Goal: Task Accomplishment & Management: Manage account settings

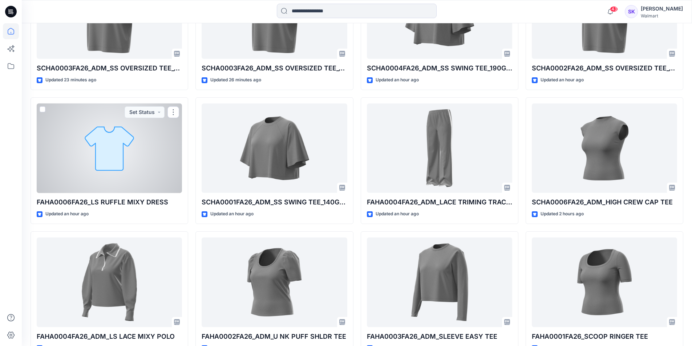
scroll to position [314, 0]
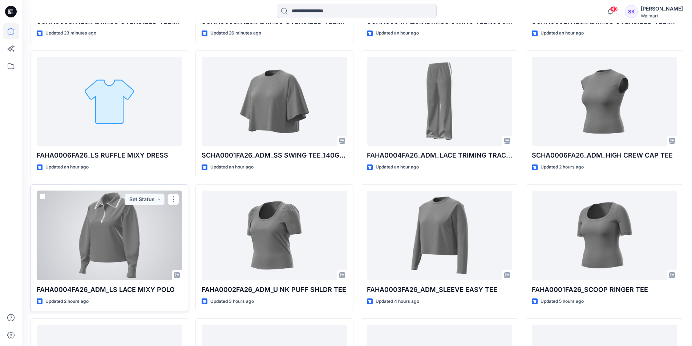
click at [131, 238] on div at bounding box center [109, 236] width 145 height 90
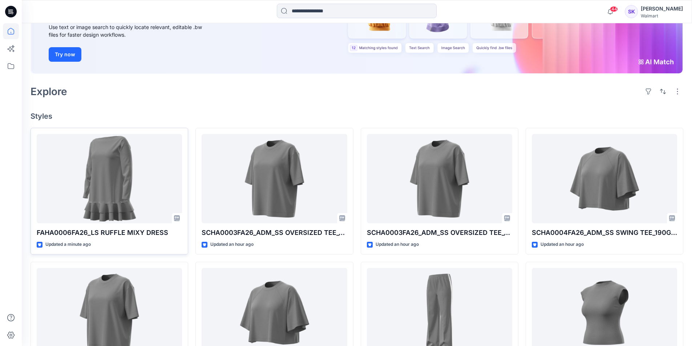
scroll to position [145, 0]
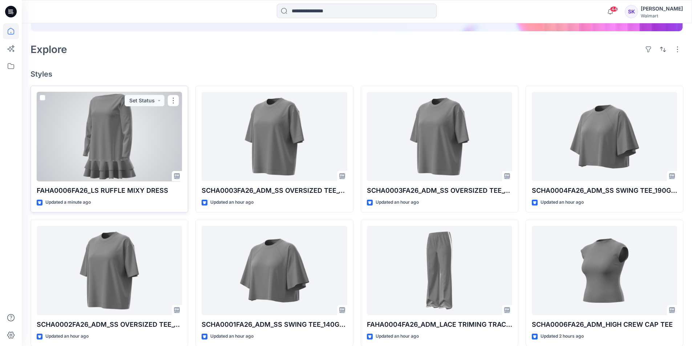
click at [135, 148] on div at bounding box center [109, 137] width 145 height 90
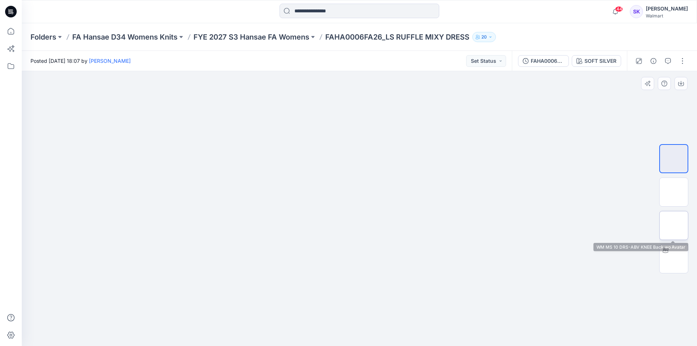
click at [674, 225] on img at bounding box center [674, 225] width 0 height 0
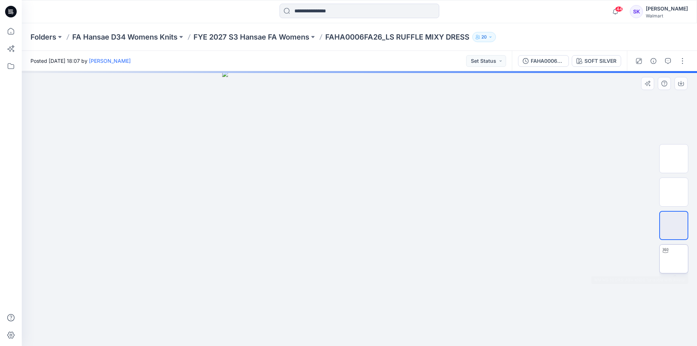
click at [674, 259] on img at bounding box center [674, 259] width 0 height 0
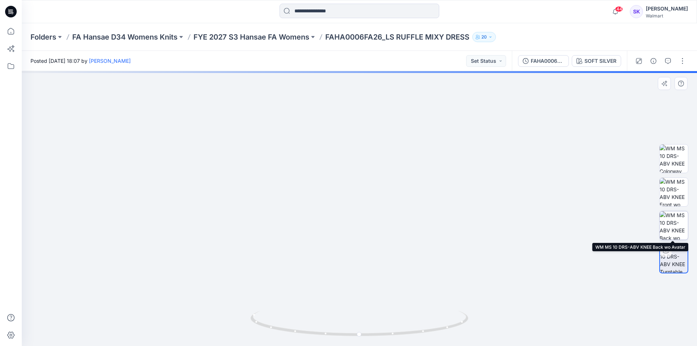
click at [667, 221] on img at bounding box center [674, 225] width 28 height 28
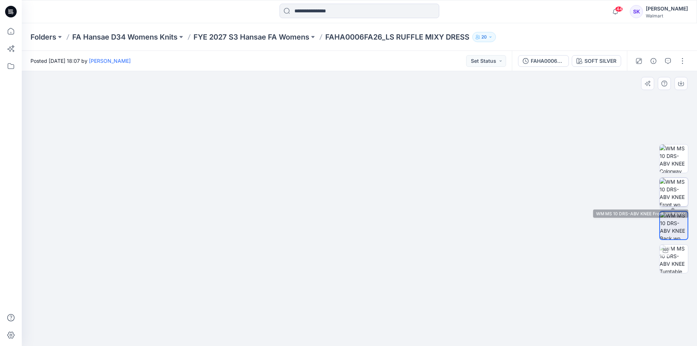
click at [673, 195] on img at bounding box center [674, 192] width 28 height 28
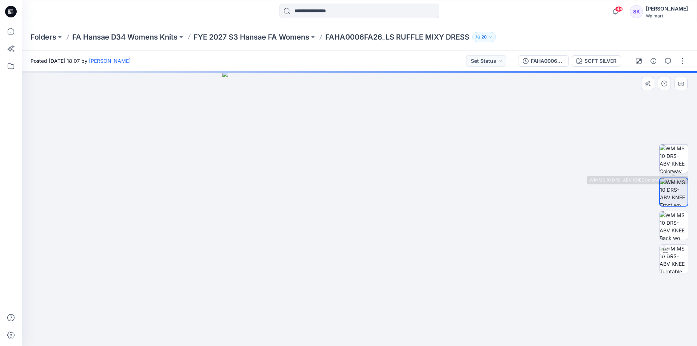
click at [676, 166] on img at bounding box center [674, 159] width 28 height 28
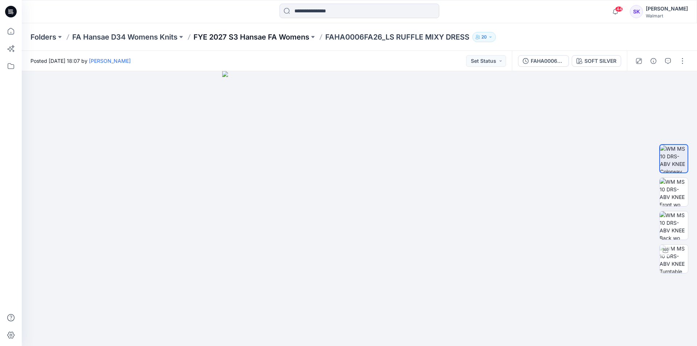
click at [294, 40] on p "FYE 2027 S3 Hansae FA Womens" at bounding box center [252, 37] width 116 height 10
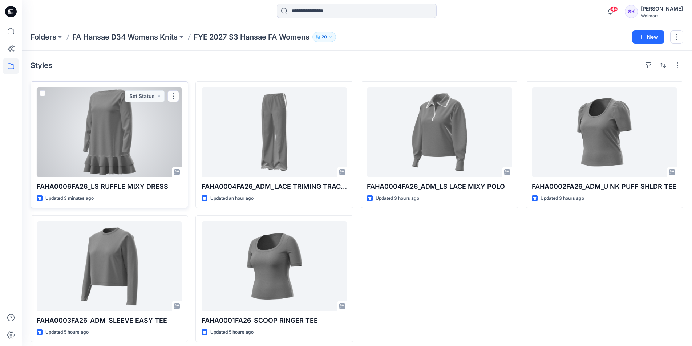
click at [95, 127] on div at bounding box center [109, 133] width 145 height 90
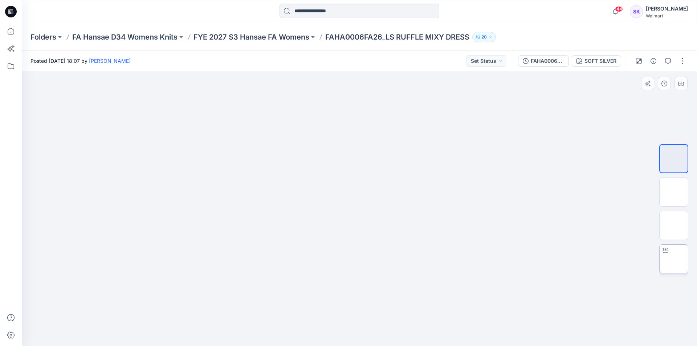
click at [674, 259] on img at bounding box center [674, 259] width 0 height 0
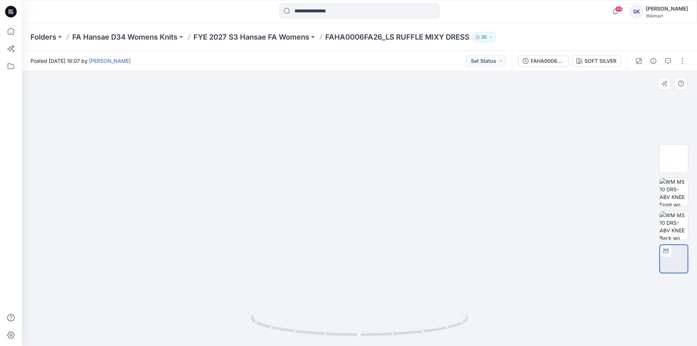
click at [367, 134] on div at bounding box center [359, 208] width 675 height 275
drag, startPoint x: 373, startPoint y: 143, endPoint x: 186, endPoint y: 154, distance: 187.3
click at [186, 154] on div at bounding box center [359, 208] width 675 height 275
drag, startPoint x: 299, startPoint y: 214, endPoint x: 517, endPoint y: 219, distance: 217.9
click at [517, 219] on div at bounding box center [359, 208] width 675 height 275
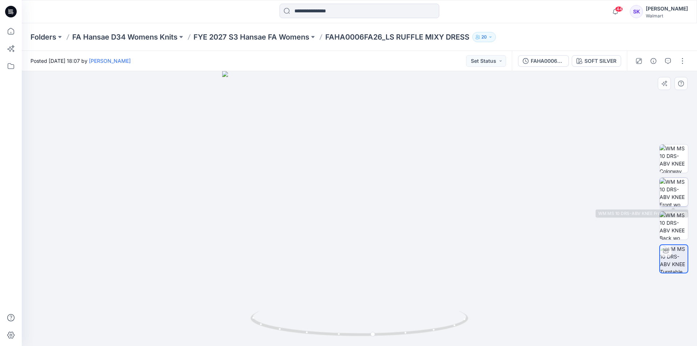
click at [681, 193] on img at bounding box center [674, 192] width 28 height 28
click at [334, 71] on img at bounding box center [359, 71] width 275 height 0
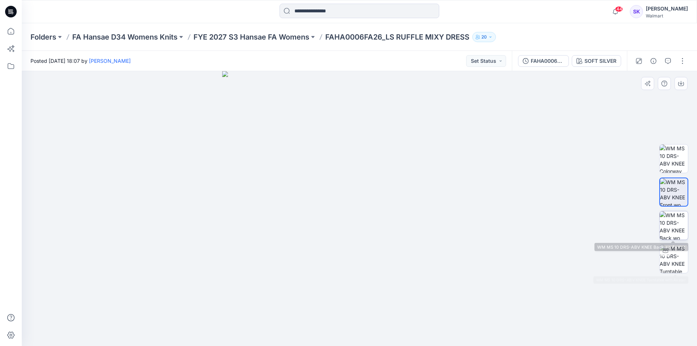
click at [678, 232] on img at bounding box center [674, 225] width 28 height 28
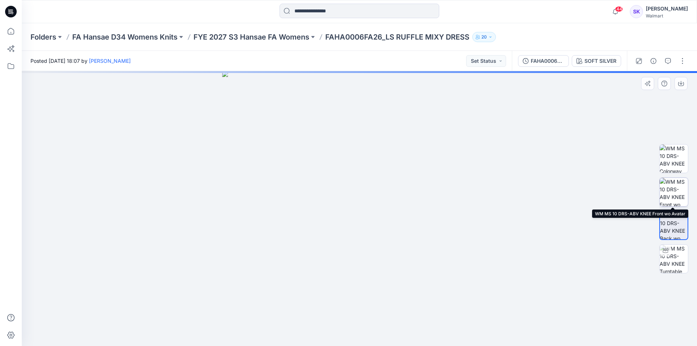
click at [675, 197] on img at bounding box center [674, 192] width 28 height 28
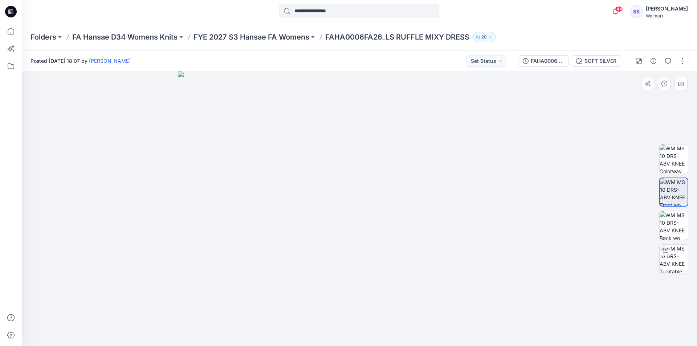
drag, startPoint x: 380, startPoint y: 128, endPoint x: 398, endPoint y: 238, distance: 111.5
click at [398, 238] on img at bounding box center [359, 208] width 363 height 275
click at [659, 228] on div at bounding box center [674, 209] width 46 height 182
click at [673, 225] on img at bounding box center [674, 225] width 28 height 28
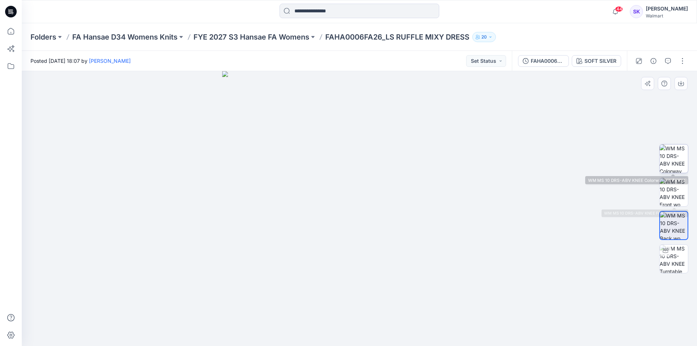
click at [678, 171] on img at bounding box center [674, 159] width 28 height 28
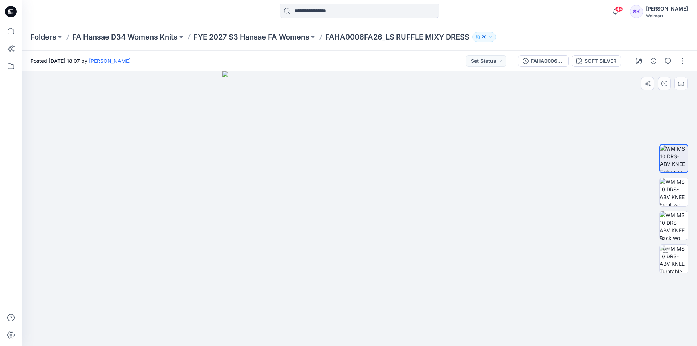
click at [497, 239] on img at bounding box center [359, 208] width 275 height 275
drag, startPoint x: 495, startPoint y: 225, endPoint x: 481, endPoint y: 227, distance: 13.5
click at [480, 219] on img at bounding box center [359, 208] width 275 height 275
click at [660, 227] on img at bounding box center [674, 225] width 28 height 28
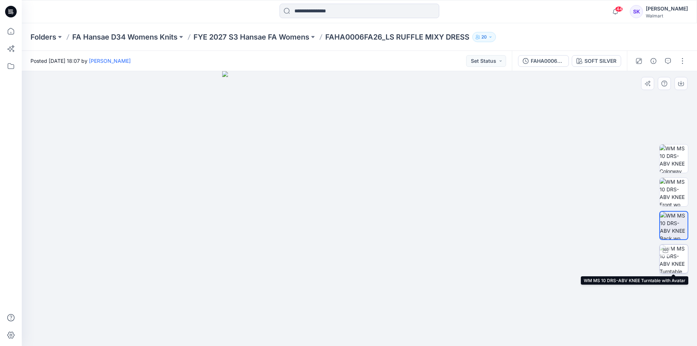
click at [666, 255] on div at bounding box center [666, 251] width 12 height 12
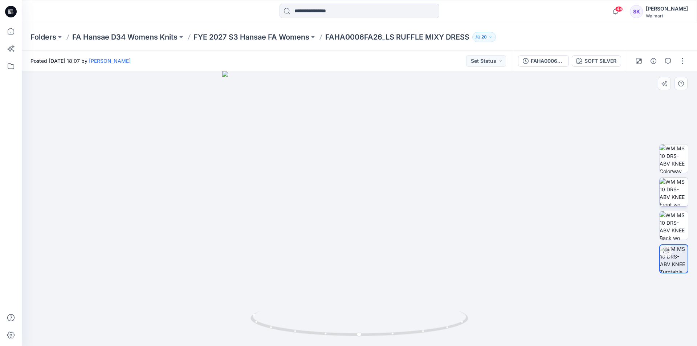
click at [668, 184] on img at bounding box center [674, 192] width 28 height 28
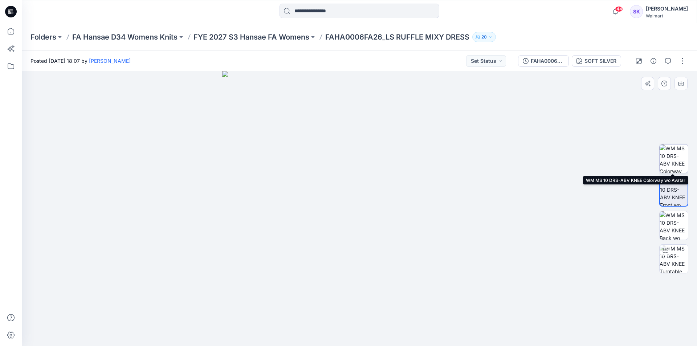
click at [672, 161] on img at bounding box center [674, 159] width 28 height 28
click at [386, 198] on img at bounding box center [359, 208] width 275 height 275
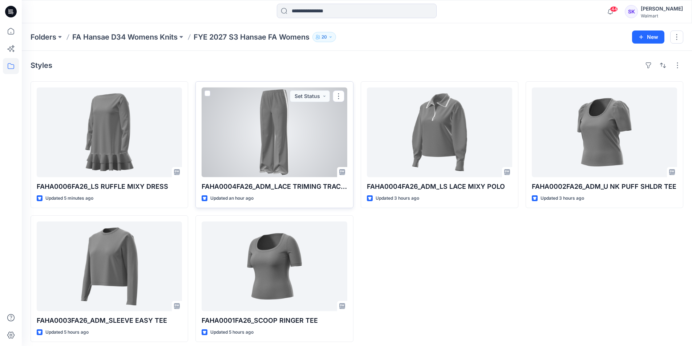
click at [307, 133] on div at bounding box center [274, 133] width 145 height 90
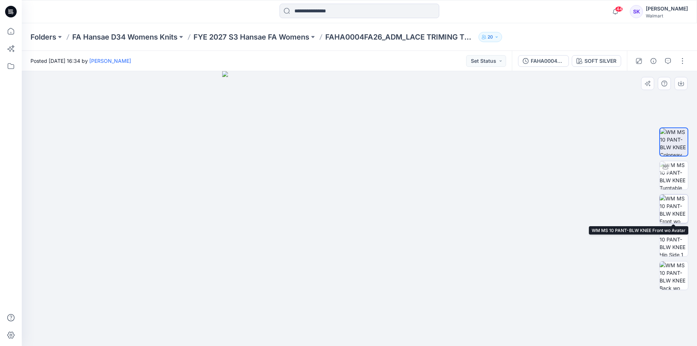
click at [677, 212] on img at bounding box center [674, 209] width 28 height 28
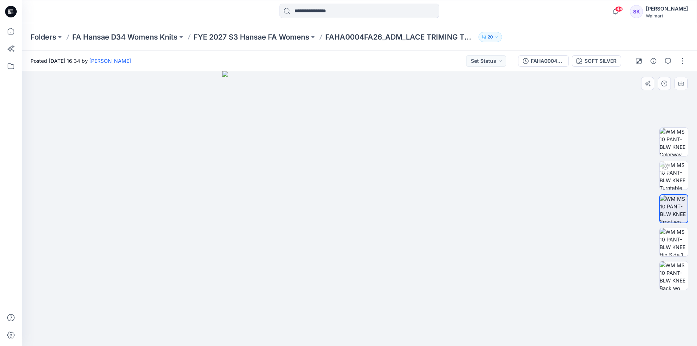
click at [349, 147] on img at bounding box center [359, 208] width 275 height 275
click at [358, 147] on img at bounding box center [359, 208] width 275 height 275
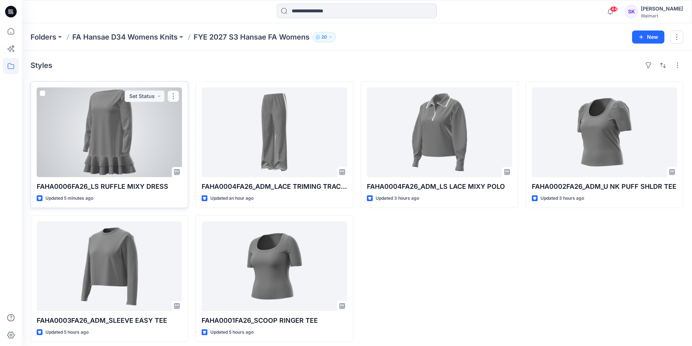
click at [70, 138] on div at bounding box center [109, 133] width 145 height 90
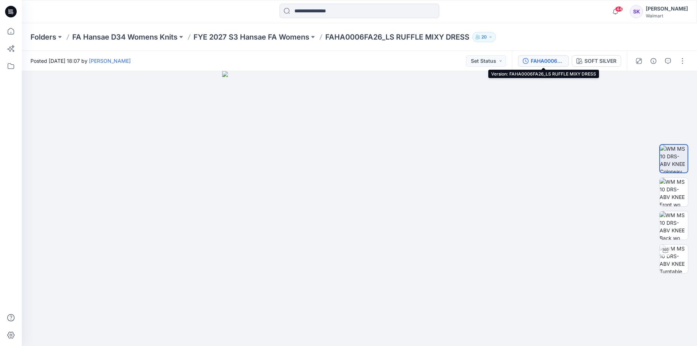
click at [530, 62] on button "FAHA0006FA26_LS RUFFLE MIXY DRESS" at bounding box center [543, 61] width 51 height 12
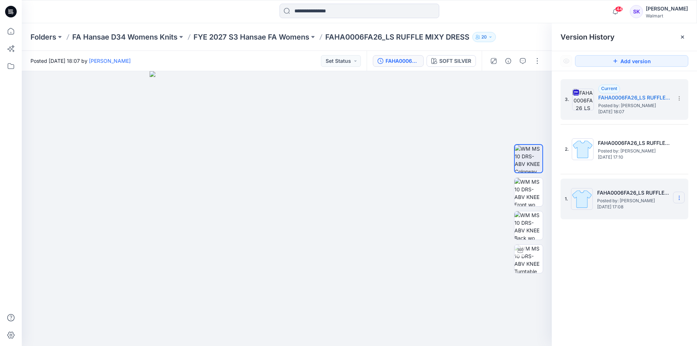
click at [676, 198] on section at bounding box center [679, 198] width 12 height 12
click at [652, 264] on div "Delete Version" at bounding box center [640, 259] width 84 height 15
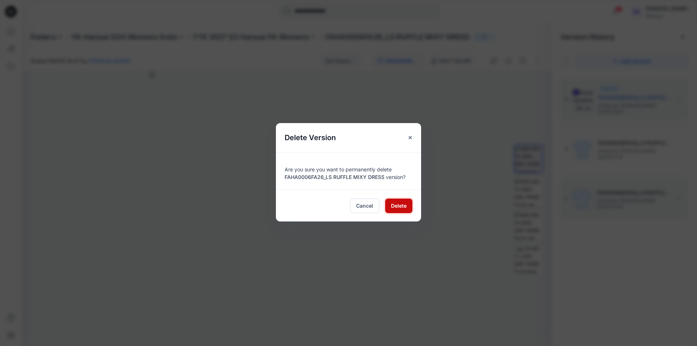
click at [409, 203] on button "Delete" at bounding box center [398, 206] width 27 height 15
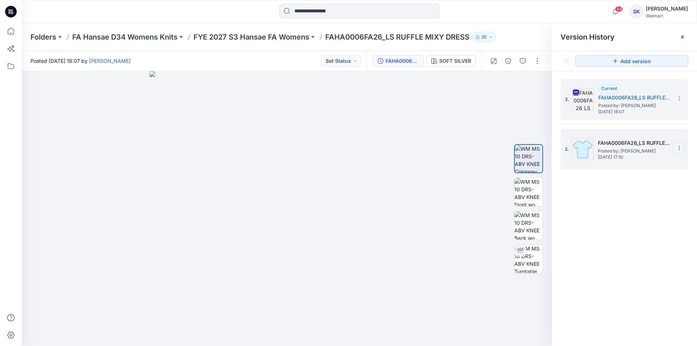
click at [679, 147] on icon at bounding box center [679, 146] width 0 height 0
click at [647, 207] on div "Delete Version" at bounding box center [640, 209] width 84 height 15
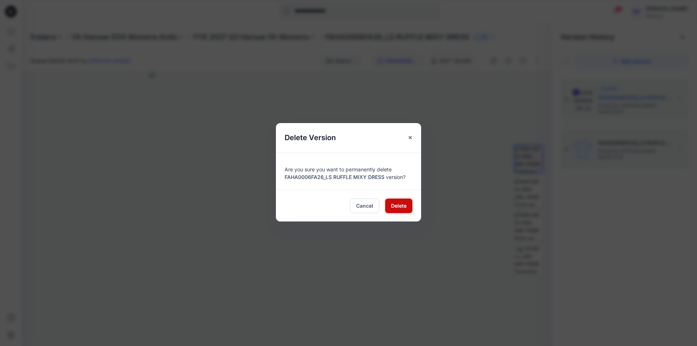
click at [403, 203] on span "Delete" at bounding box center [399, 206] width 16 height 8
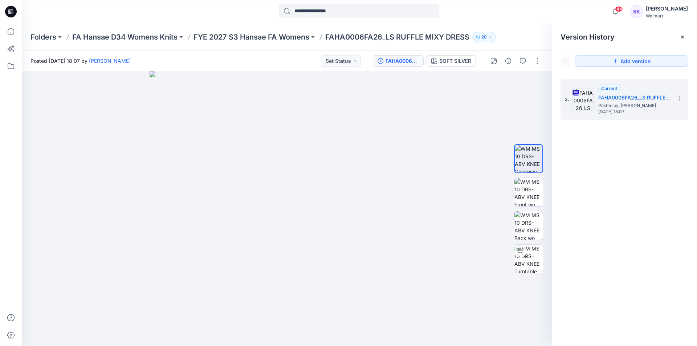
click at [617, 176] on div "3. Current FAHA0006FA26_LS RUFFLE MIXY DRESS Posted by: Stephanie Kang Thursday…" at bounding box center [624, 213] width 145 height 285
click at [530, 255] on img at bounding box center [529, 259] width 28 height 28
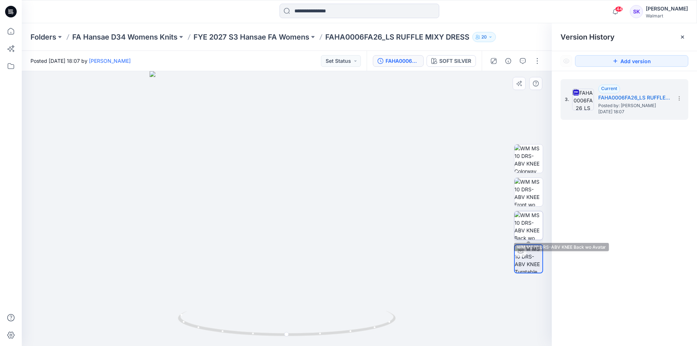
click at [536, 226] on img at bounding box center [529, 225] width 28 height 28
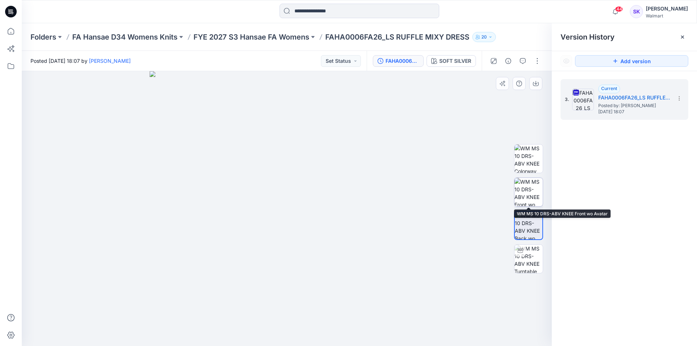
click at [528, 194] on img at bounding box center [529, 192] width 28 height 28
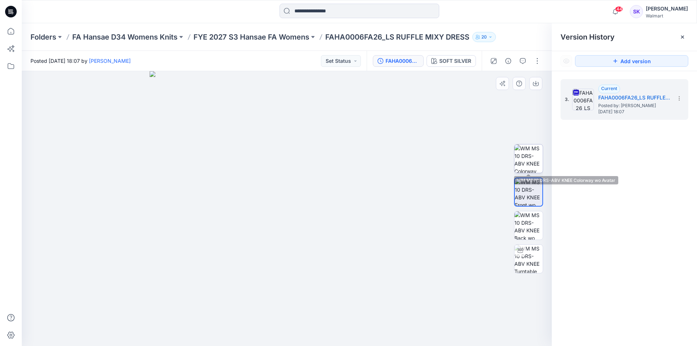
click at [542, 157] on img at bounding box center [529, 159] width 28 height 28
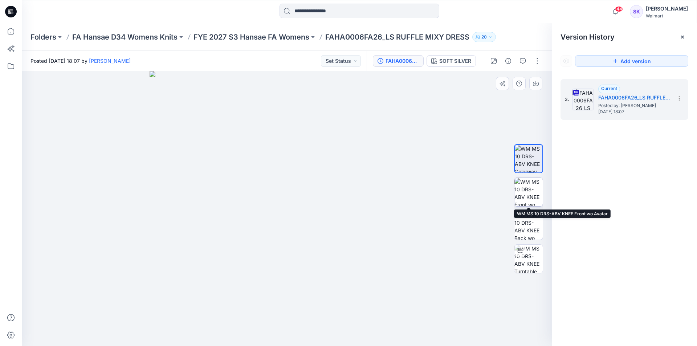
click at [533, 178] on img at bounding box center [529, 192] width 28 height 28
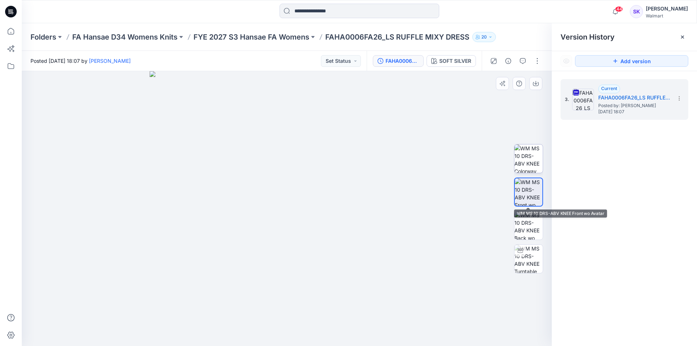
click at [534, 164] on img at bounding box center [529, 159] width 28 height 28
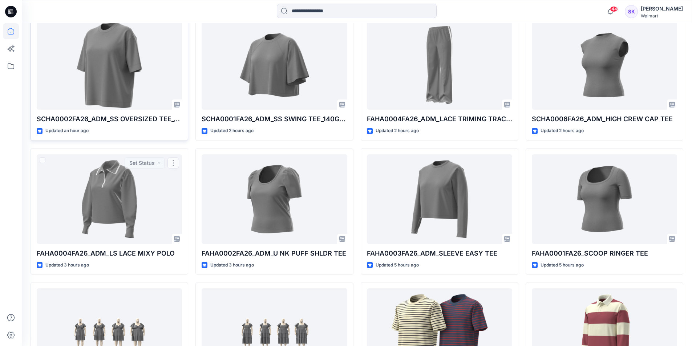
scroll to position [169, 0]
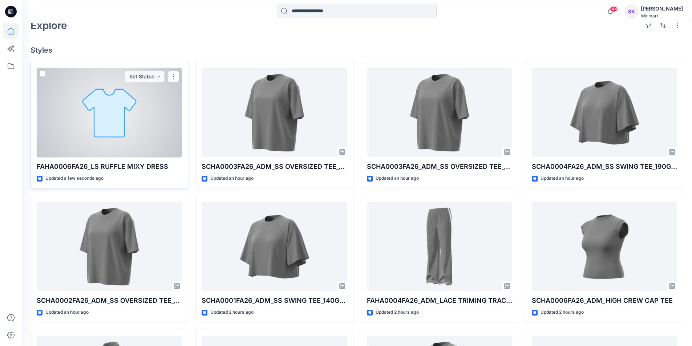
click at [160, 117] on div at bounding box center [109, 113] width 145 height 90
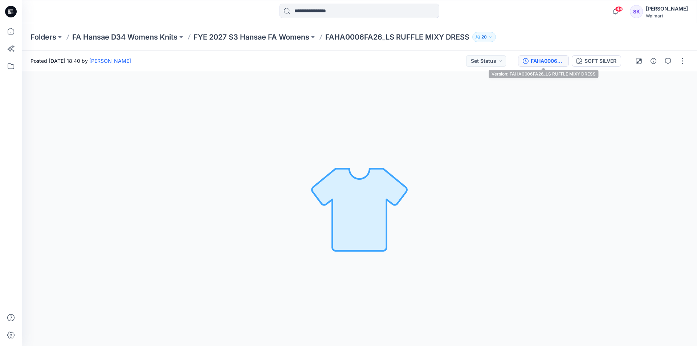
click at [546, 60] on div "FAHA0006FA26_LS RUFFLE MIXY DRESS" at bounding box center [547, 61] width 33 height 8
